Goal: Transaction & Acquisition: Obtain resource

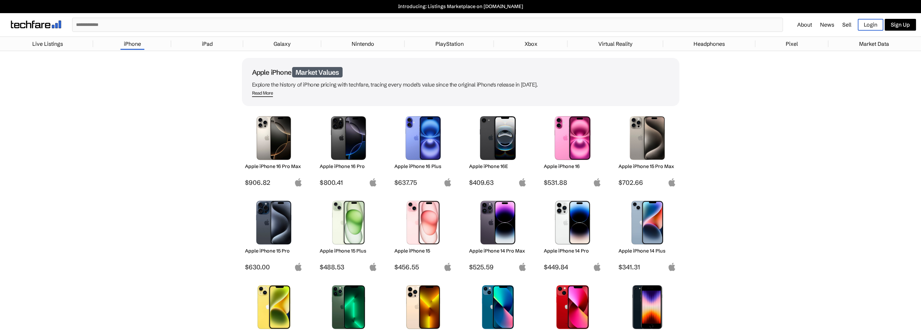
click at [580, 142] on img at bounding box center [572, 138] width 47 height 44
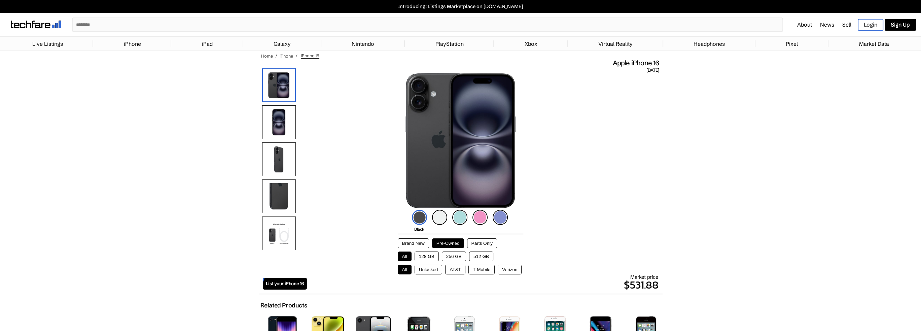
click at [413, 240] on button "Brand New" at bounding box center [413, 243] width 31 height 10
click at [447, 239] on button "Pre-Owned" at bounding box center [448, 243] width 32 height 10
click at [410, 242] on button "Brand New" at bounding box center [413, 243] width 31 height 10
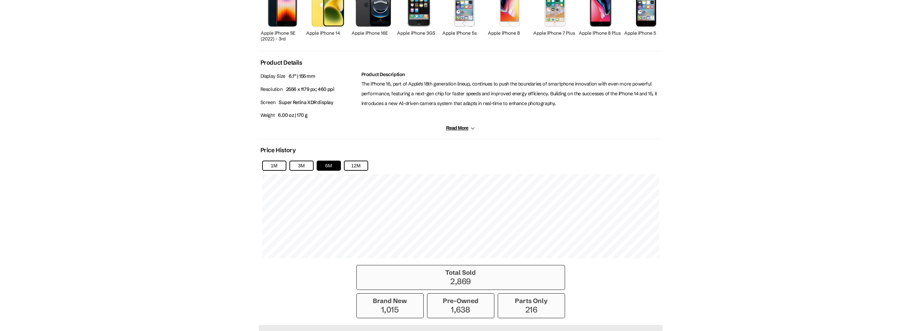
scroll to position [323, 0]
